Goal: Information Seeking & Learning: Learn about a topic

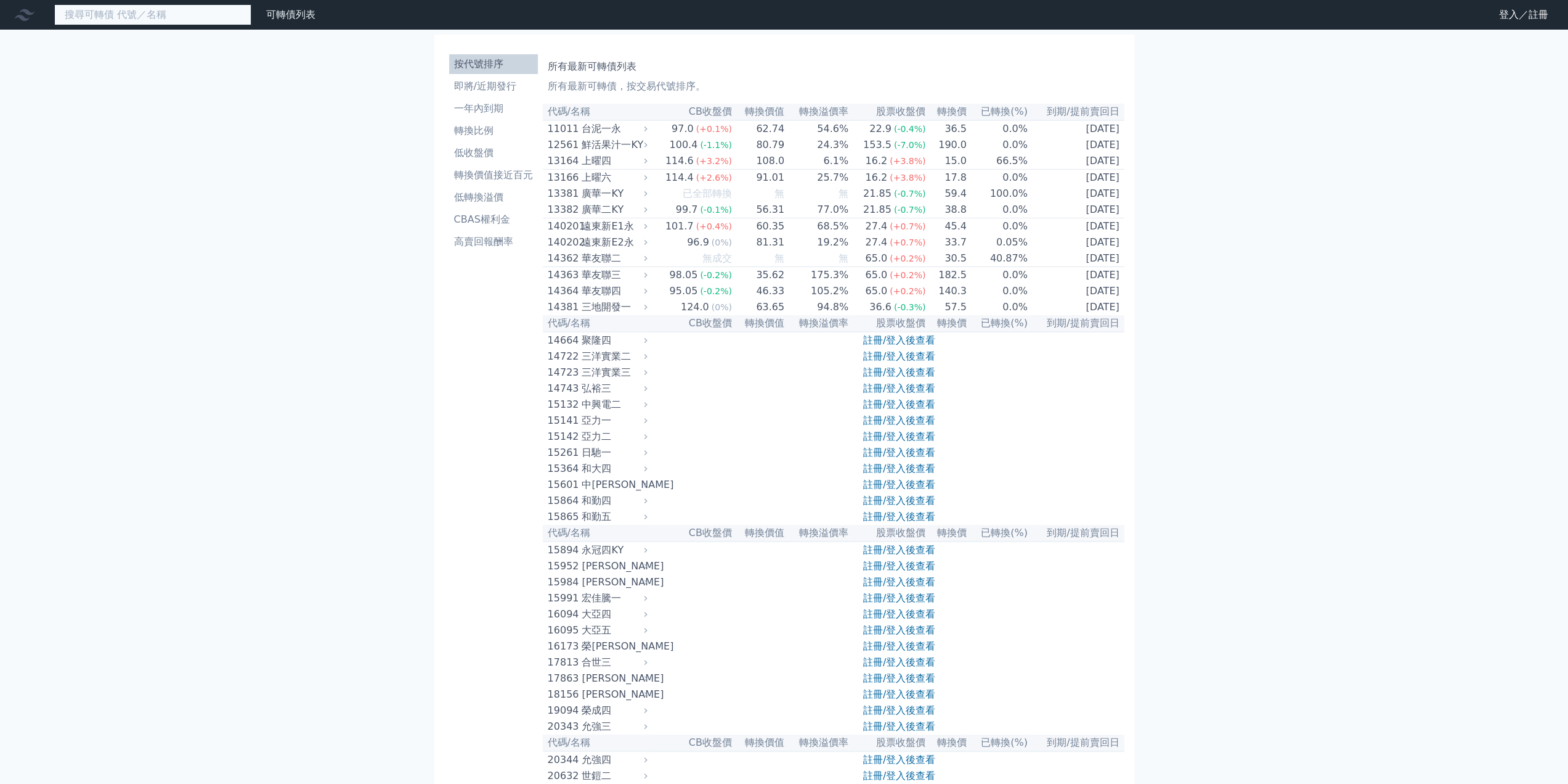
click at [146, 24] on input at bounding box center [153, 14] width 198 height 21
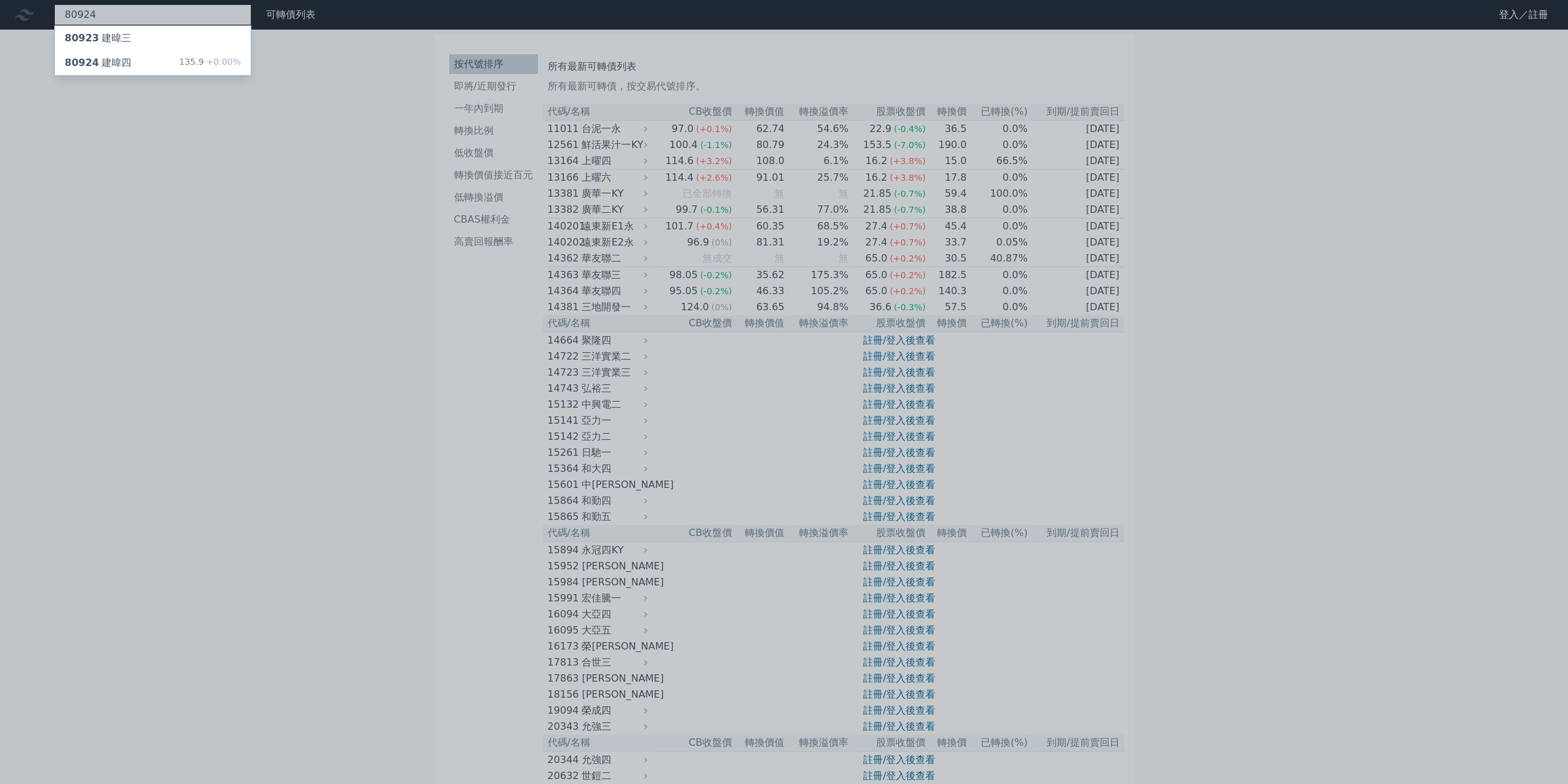
type input "80924"
click at [118, 35] on div "80924 建暐四" at bounding box center [98, 38] width 67 height 15
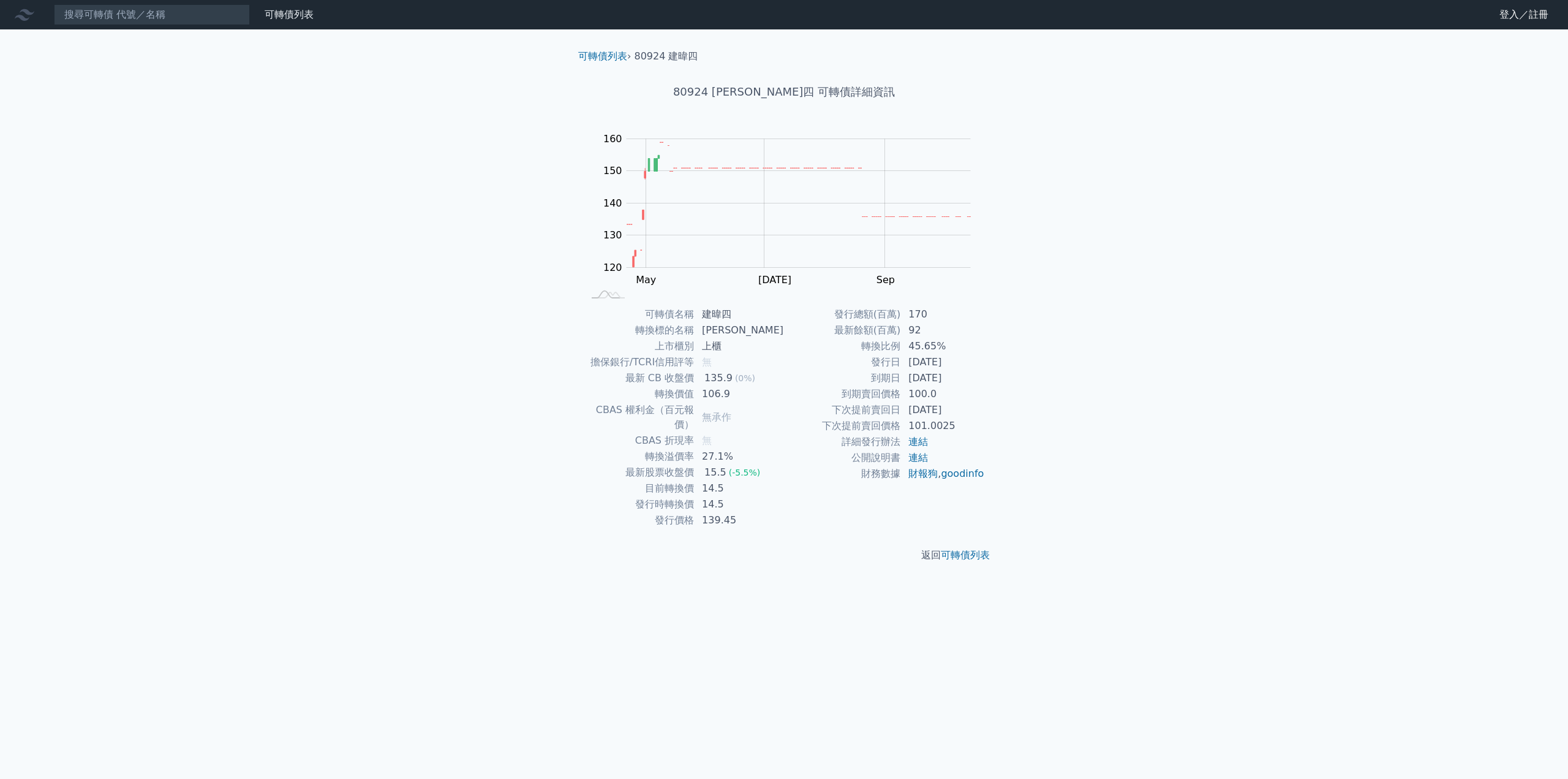
click at [1030, 365] on div "可轉債列表 財務數據 可轉債列表 財務數據 登入／註冊 登入／註冊 可轉債列表 › 80924 建暐四 80924 建[PERSON_NAME]四 可轉債詳細…" at bounding box center [784, 390] width 1568 height 779
click at [396, 403] on div "可轉債列表 財務數據 可轉債列表 財務數據 登入／註冊 登入／註冊 可轉債列表 › 80924 建暐四 80924 建[PERSON_NAME]四 可轉債詳細…" at bounding box center [784, 390] width 1568 height 779
click at [326, 258] on div "可轉債列表 財務數據 可轉債列表 財務數據 登入／註冊 登入／註冊 可轉債列表 › 80924 建暐四 80924 建[PERSON_NAME]四 可轉債詳細…" at bounding box center [784, 390] width 1568 height 779
